Goal: Check status: Check status

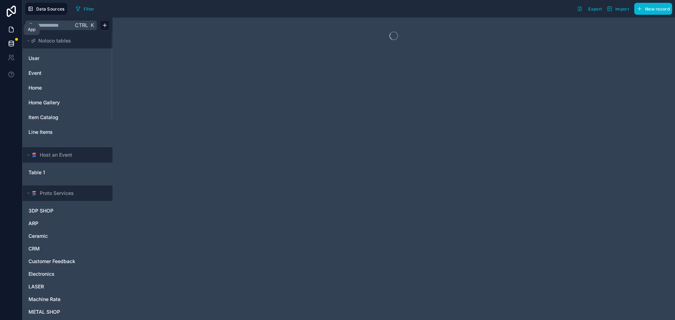
click at [8, 33] on icon at bounding box center [11, 29] width 7 height 7
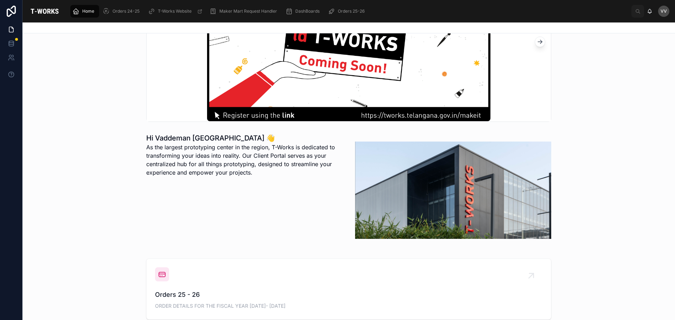
scroll to position [176, 0]
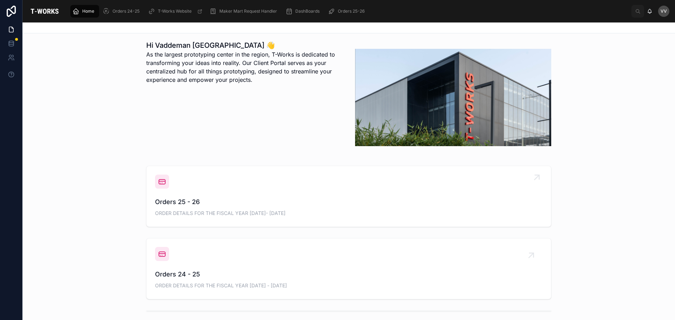
click at [199, 208] on div "Orders 25 - 26 ORDER DETAILS FOR THE FISCAL YEAR [DATE]- [DATE]" at bounding box center [349, 207] width 388 height 21
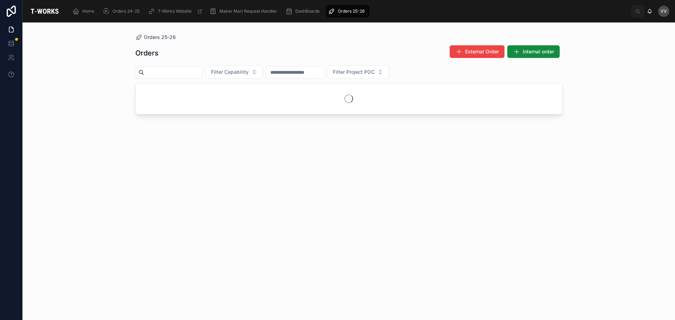
click at [167, 75] on input "text" at bounding box center [173, 73] width 58 height 10
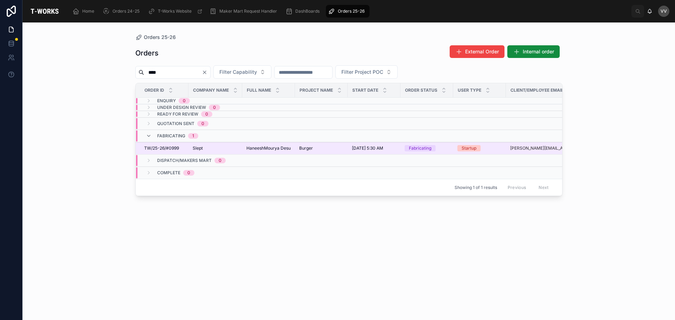
type input "****"
click at [178, 148] on span "TW/25-26/#0999" at bounding box center [161, 149] width 35 height 6
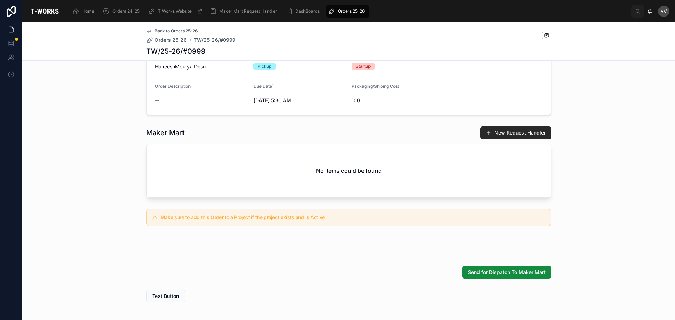
scroll to position [109, 0]
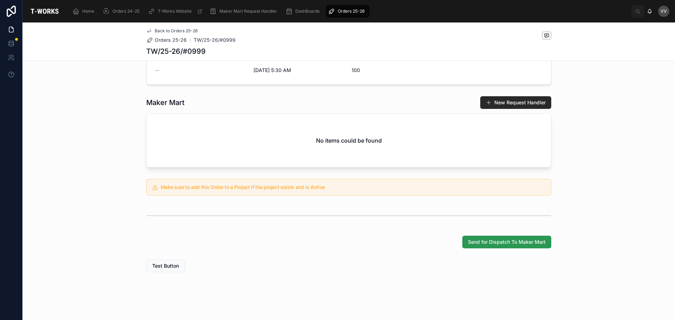
click at [487, 243] on span "Send for Dispatch To Maker Mart" at bounding box center [507, 242] width 78 height 7
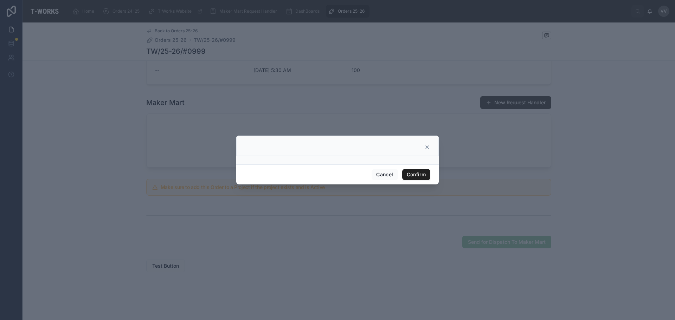
click at [416, 173] on button "Confirm" at bounding box center [416, 174] width 28 height 11
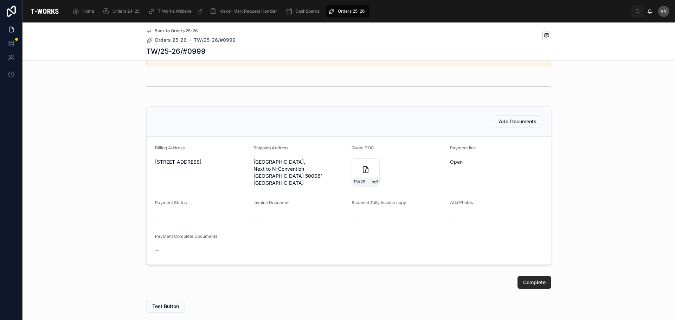
scroll to position [203, 0]
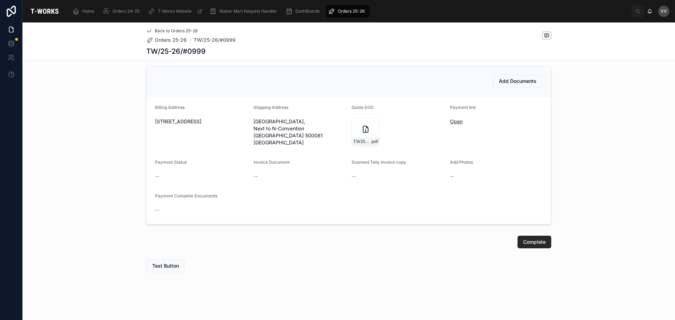
click at [451, 119] on link "Open" at bounding box center [456, 122] width 13 height 6
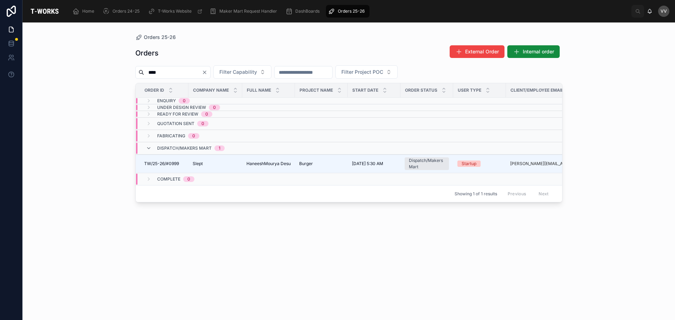
click at [168, 72] on input "****" at bounding box center [173, 73] width 58 height 10
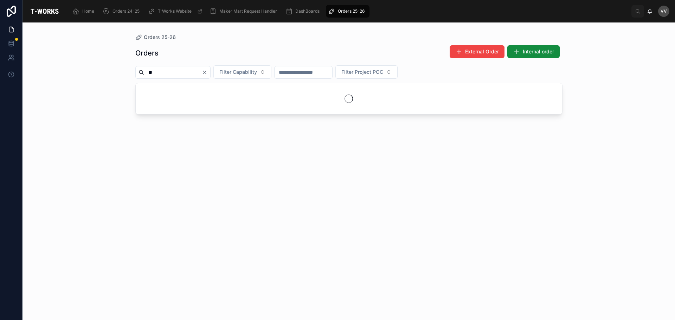
type input "*"
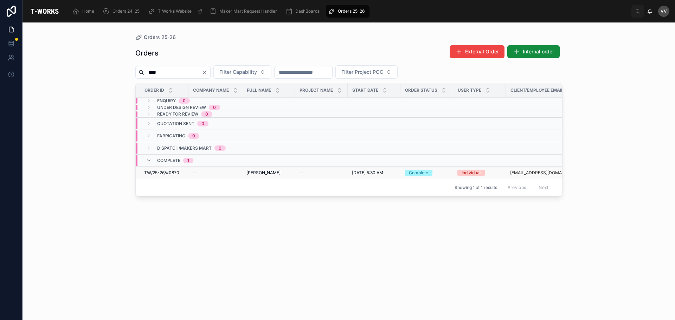
type input "****"
click at [173, 172] on td "TW/25-26/#0870 TW/25-26/#0870" at bounding box center [162, 173] width 53 height 12
click at [171, 176] on span "TW/25-26/#0870" at bounding box center [161, 173] width 35 height 6
